Goal: Information Seeking & Learning: Learn about a topic

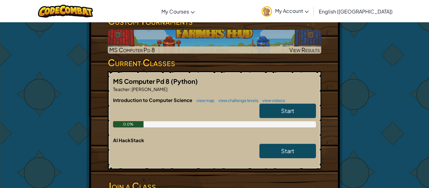
scroll to position [127, 0]
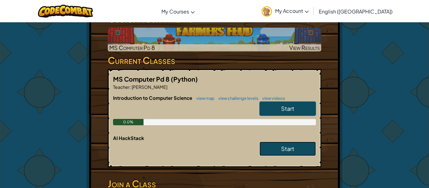
click at [289, 143] on link "Start" at bounding box center [287, 149] width 57 height 14
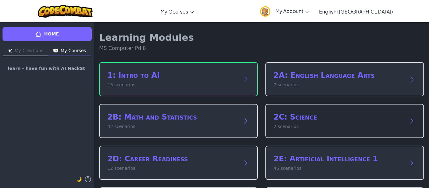
scroll to position [127, 0]
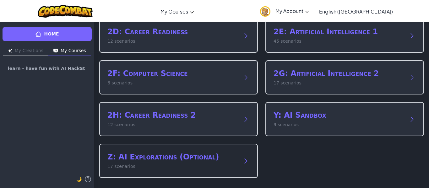
click at [208, 170] on div "Z: AI Explorations (Optional) 17 scenarios" at bounding box center [178, 161] width 159 height 34
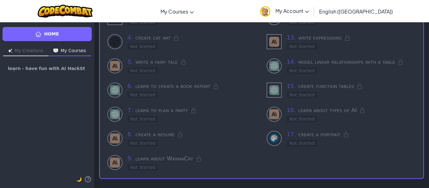
scroll to position [0, 0]
